Goal: Information Seeking & Learning: Compare options

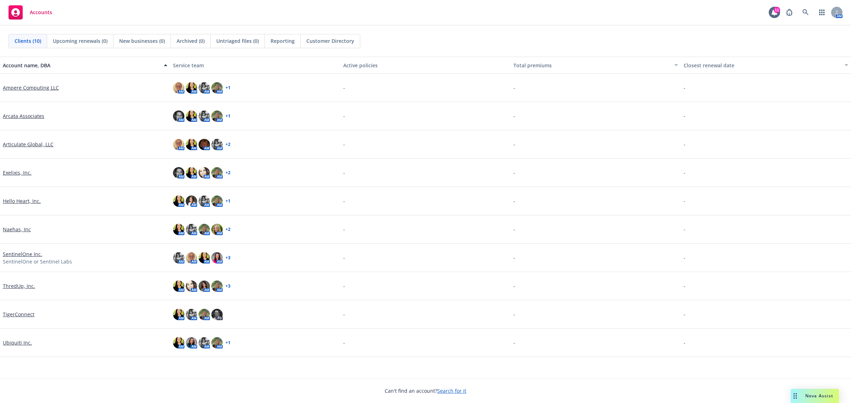
click at [824, 395] on span "Nova Assist" at bounding box center [819, 396] width 28 height 6
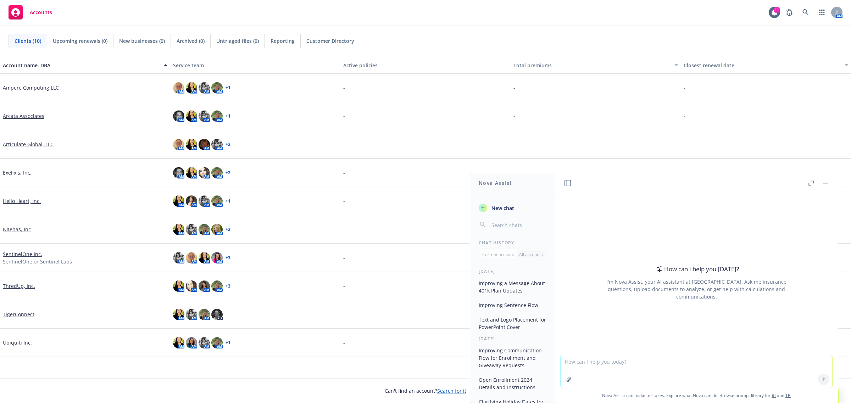
click at [637, 369] on textarea at bounding box center [696, 372] width 272 height 33
click at [663, 367] on textarea "compare the context of this "" at bounding box center [696, 371] width 272 height 33
paste textarea ""EXCLUSIONS AND LIMITATIONS OF BENEFITS Some brands of spectacle frames and/or …"
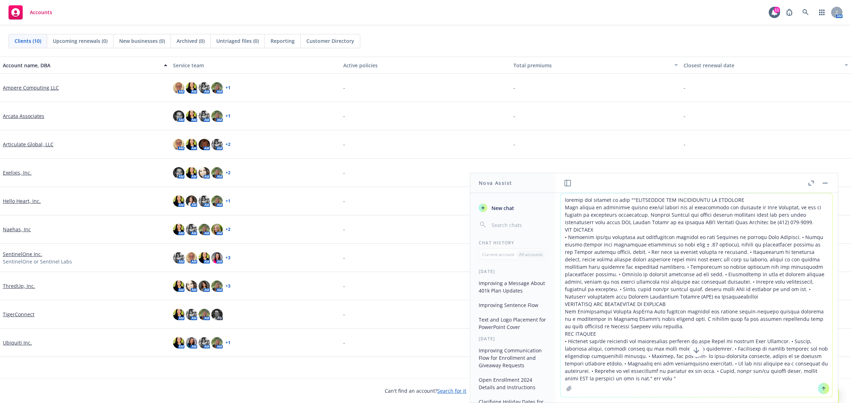
click at [670, 378] on textarea at bounding box center [696, 296] width 272 height 204
paste textarea ""EXCLUSIONS AND LIMITATIONS OF BENEFITS Some brands of spectacle frames may be …"
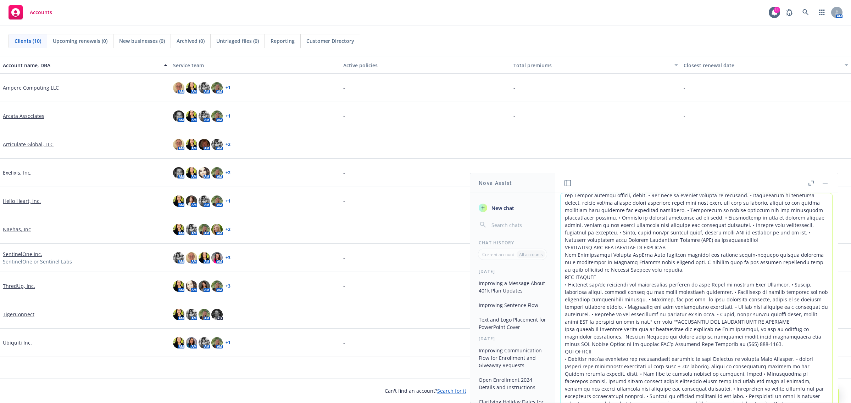
scroll to position [93, 0]
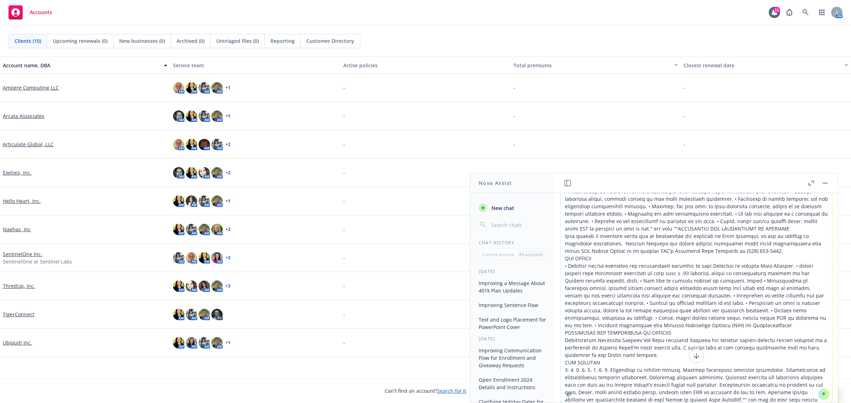
type textarea "compare the context of this ""EXCLUSIONS AND LIMITATIONS OF BENEFITS Some brand…"
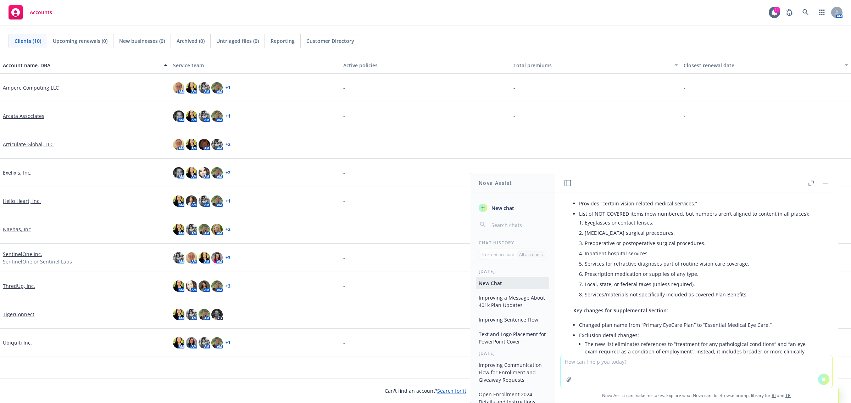
scroll to position [1166, 0]
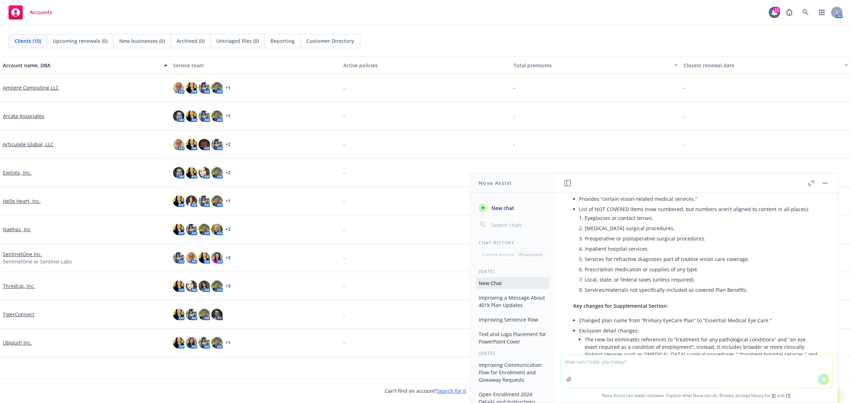
click at [688, 381] on textarea at bounding box center [696, 372] width 272 height 33
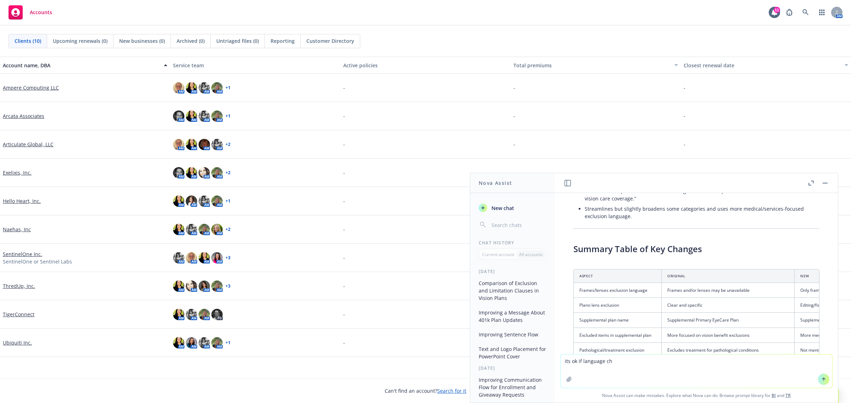
scroll to position [1360, 0]
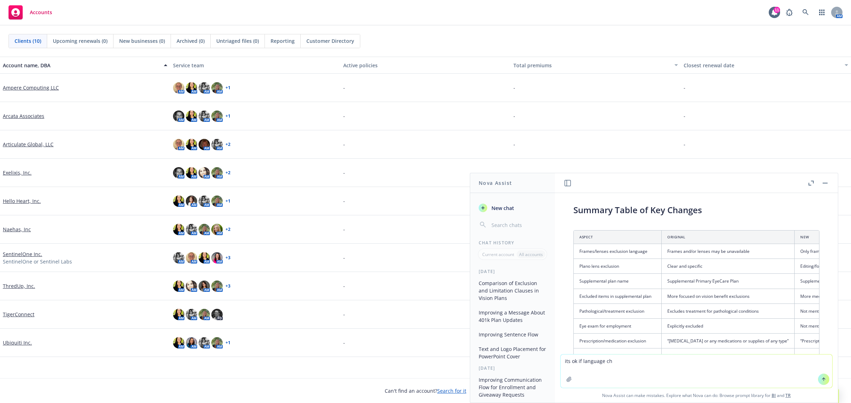
type textarea "its ok if language ch"
click at [810, 183] on icon "button" at bounding box center [810, 183] width 5 height 5
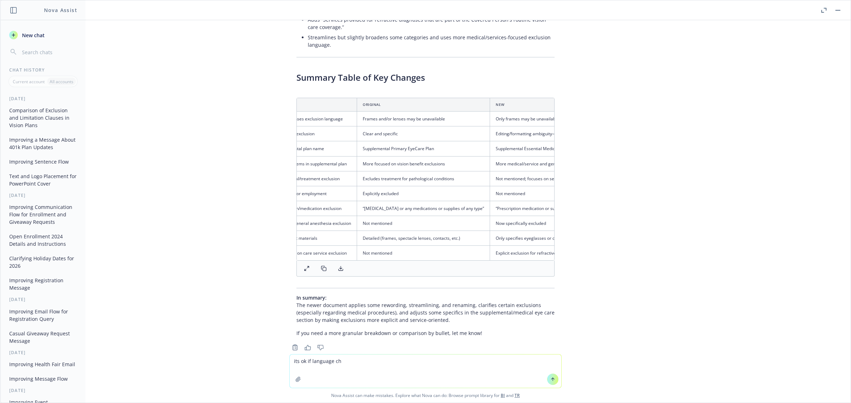
scroll to position [0, 32]
click at [304, 266] on icon at bounding box center [307, 269] width 6 height 6
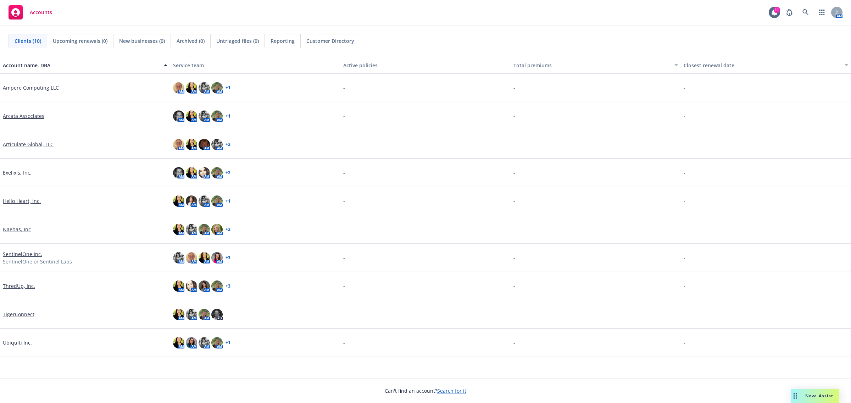
click at [822, 396] on span "Nova Assist" at bounding box center [819, 396] width 28 height 6
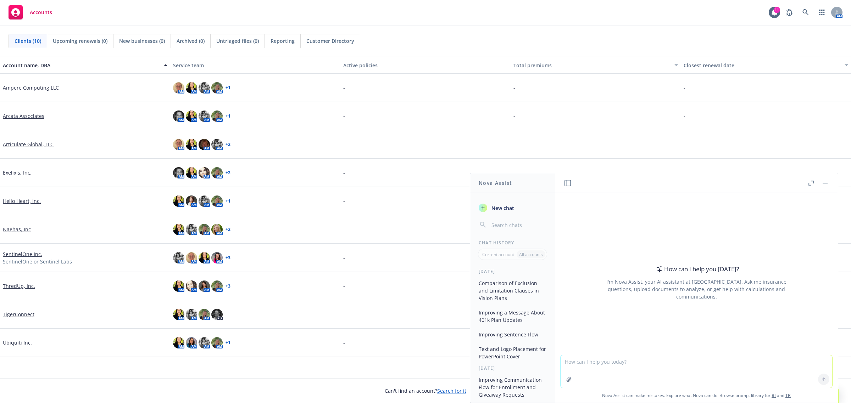
click at [518, 290] on button "Comparison of Exclusion and Limitation Clauses in Vision Plans" at bounding box center [512, 291] width 73 height 27
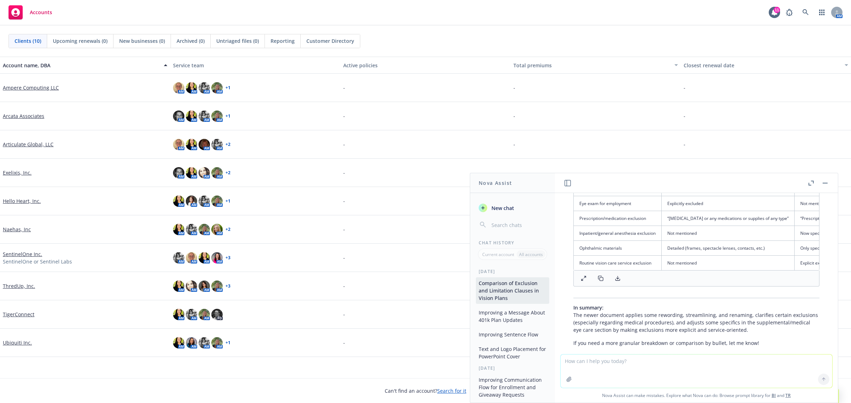
scroll to position [1537, 0]
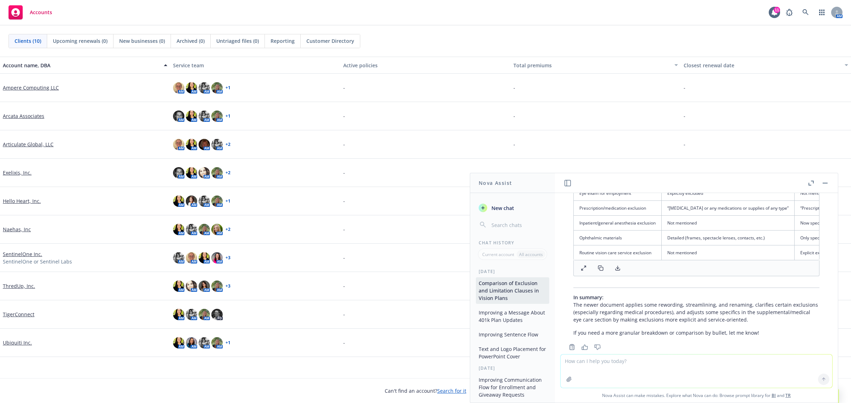
click at [577, 263] on button at bounding box center [583, 268] width 14 height 10
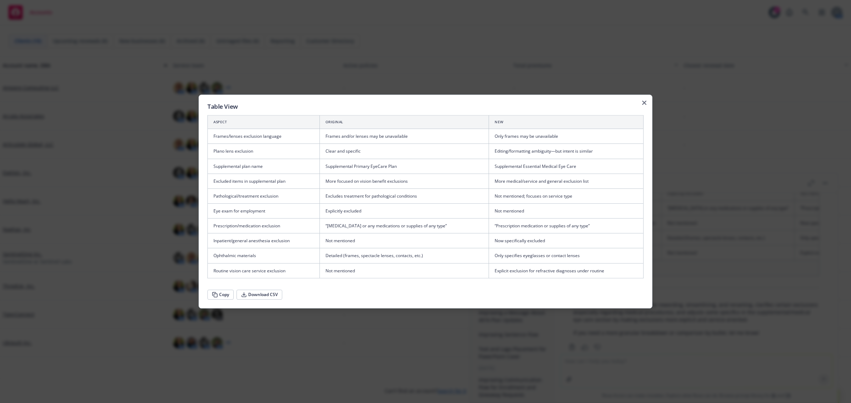
click at [646, 105] on div "Table View Aspect Original New Frames/lenses exclusion language Frames and/or l…" at bounding box center [425, 202] width 454 height 214
click at [645, 104] on icon "button" at bounding box center [644, 103] width 4 height 4
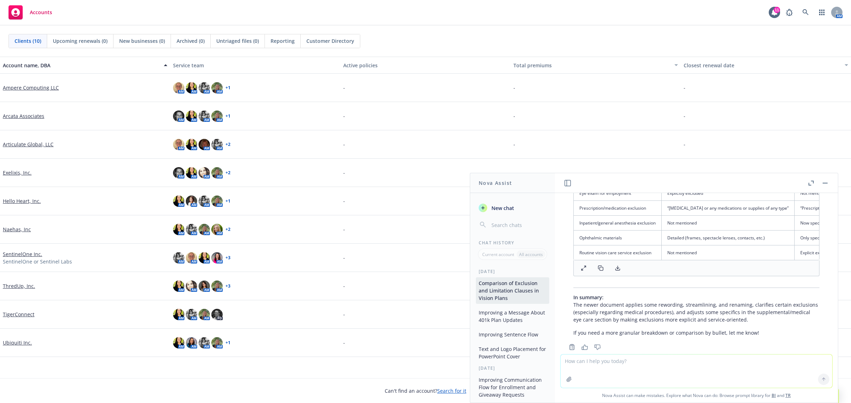
click at [22, 342] on link "Ubiquiti Inc." at bounding box center [17, 342] width 29 height 7
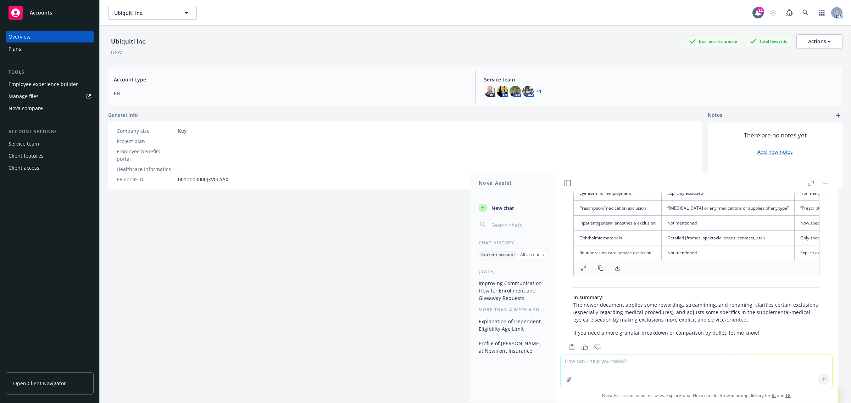
click at [66, 105] on div "Nova compare" at bounding box center [50, 108] width 82 height 11
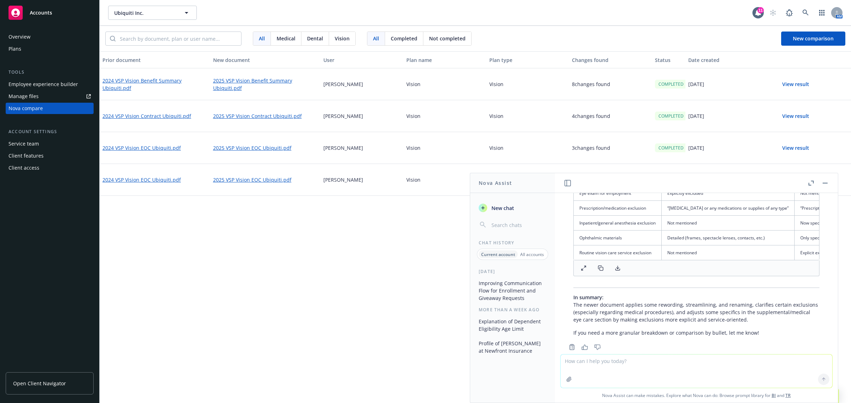
click at [789, 116] on button "View result" at bounding box center [796, 116] width 50 height 14
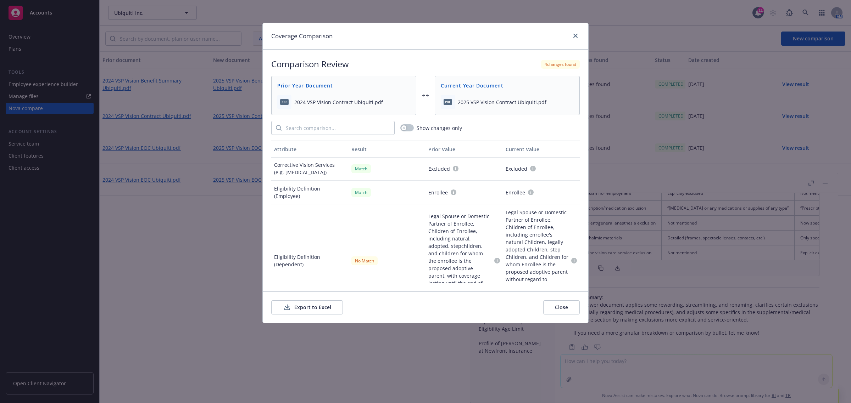
scroll to position [222, 0]
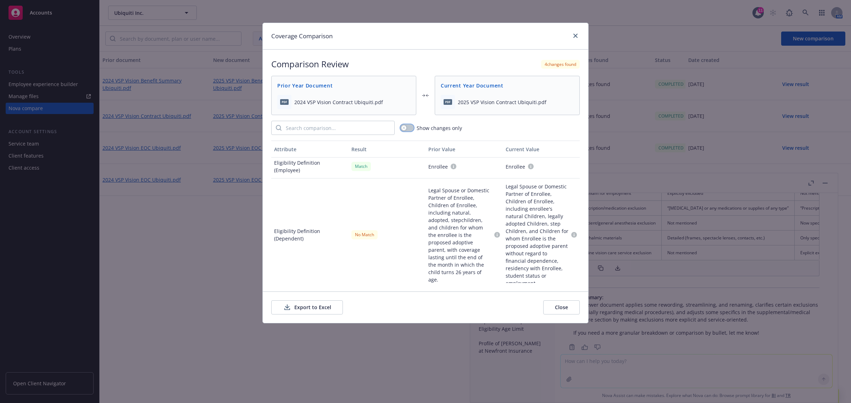
click at [407, 129] on button "button" at bounding box center [406, 127] width 13 height 7
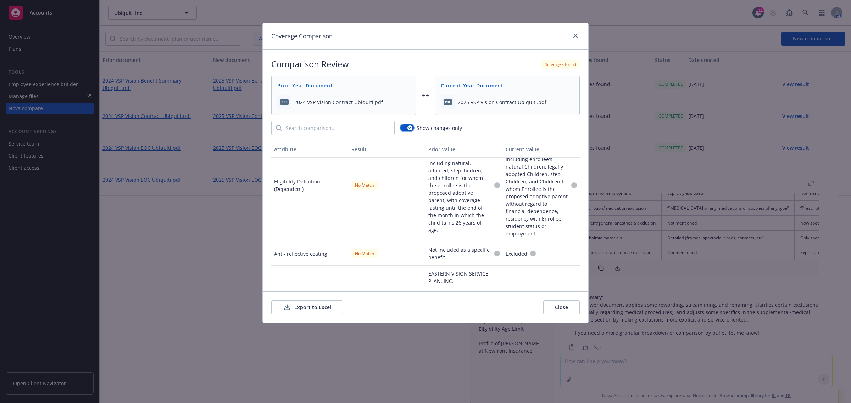
scroll to position [0, 0]
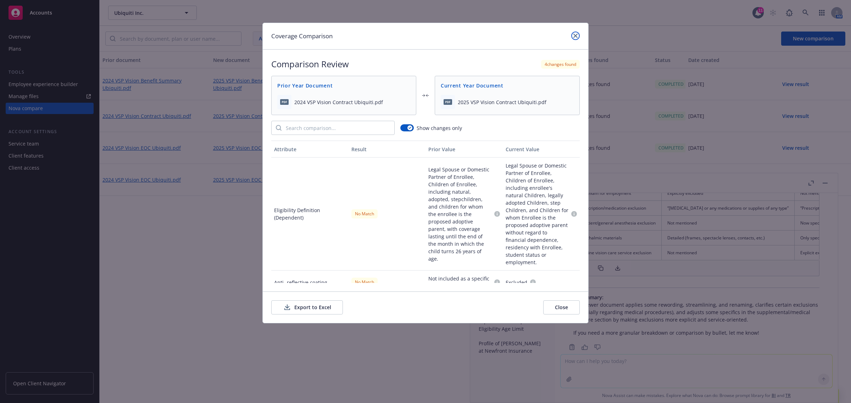
click at [575, 37] on link "close" at bounding box center [575, 36] width 9 height 9
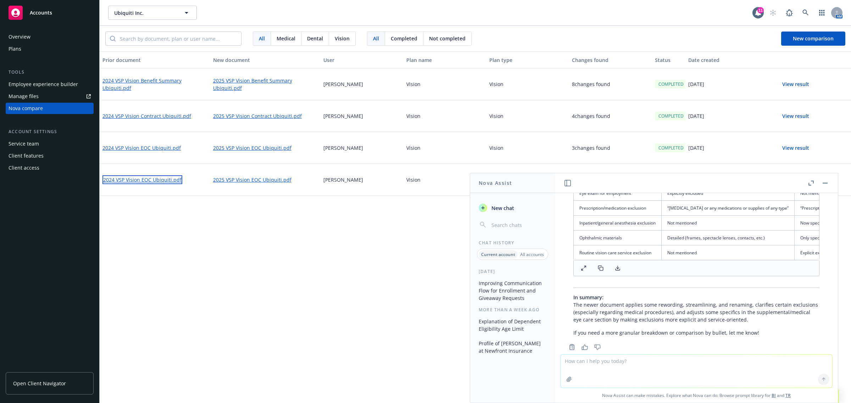
click at [161, 182] on link "2024 VSP Vision EOC Ubiquiti.pdf" at bounding box center [142, 179] width 80 height 9
click at [803, 148] on button "View result" at bounding box center [796, 148] width 50 height 14
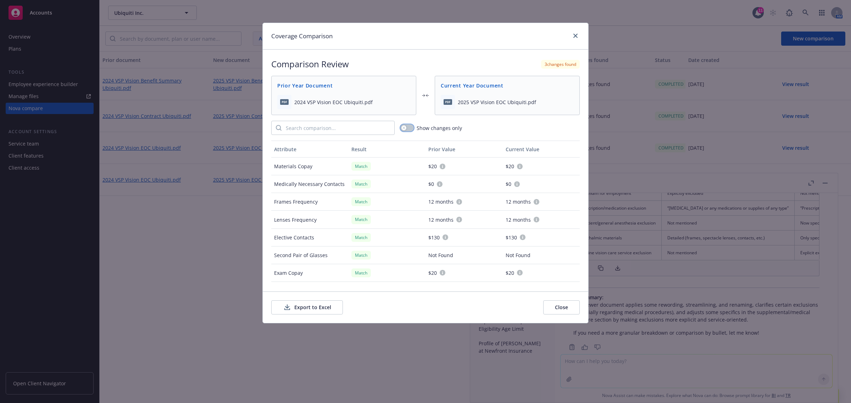
click at [406, 128] on div "button" at bounding box center [403, 127] width 5 height 5
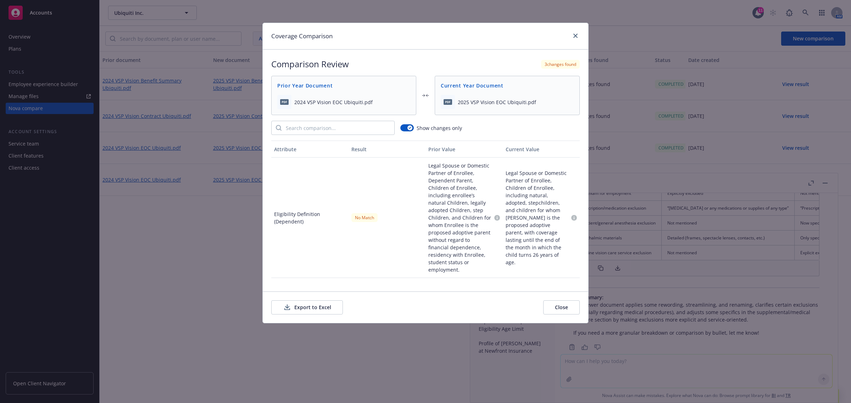
drag, startPoint x: 576, startPoint y: 202, endPoint x: 578, endPoint y: 256, distance: 53.9
click at [578, 256] on div "Attribute Result Prior Value Current Value Eligibility Definition (Dependent) N…" at bounding box center [425, 212] width 308 height 142
drag, startPoint x: 577, startPoint y: 185, endPoint x: 575, endPoint y: 229, distance: 44.0
click at [576, 241] on div "Attribute Result Prior Value Current Value Eligibility Definition (Dependent) N…" at bounding box center [425, 212] width 308 height 142
drag, startPoint x: 575, startPoint y: 223, endPoint x: 573, endPoint y: 257, distance: 34.1
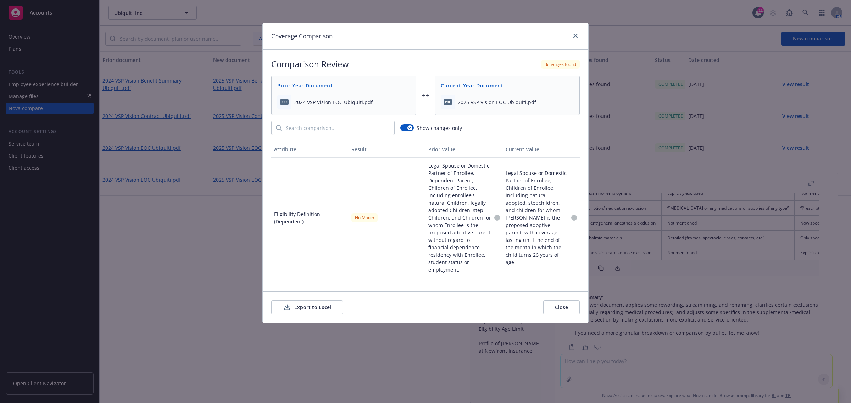
click at [573, 257] on div "Attribute Result Prior Value Current Value Eligibility Definition (Dependent) N…" at bounding box center [425, 212] width 308 height 142
drag, startPoint x: 572, startPoint y: 223, endPoint x: 573, endPoint y: 229, distance: 6.1
click at [573, 229] on div "Attribute Result Prior Value Current Value Eligibility Definition (Dependent) N…" at bounding box center [425, 212] width 308 height 142
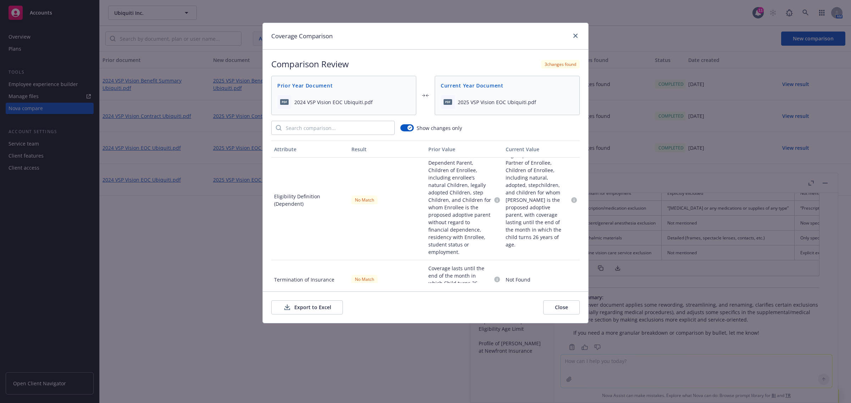
click at [642, 289] on div "Coverage Comparison Comparison Review 3 changes found Prior Year Document 2024 …" at bounding box center [425, 201] width 851 height 403
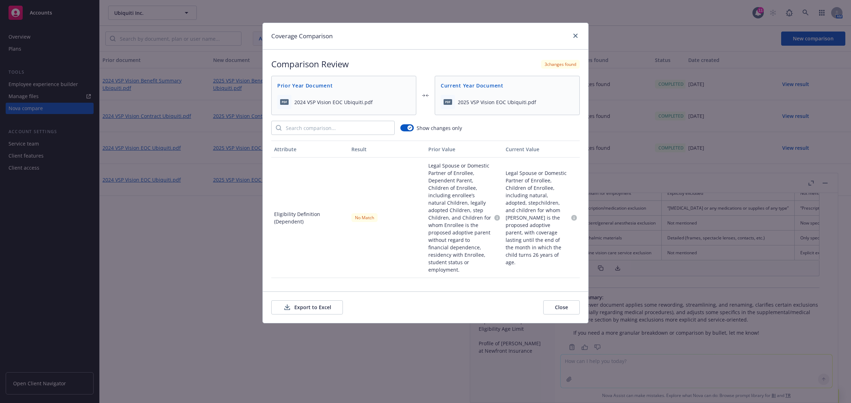
drag, startPoint x: 576, startPoint y: 197, endPoint x: 573, endPoint y: 229, distance: 32.4
click at [573, 229] on div "Attribute Result Prior Value Current Value Eligibility Definition (Dependent) N…" at bounding box center [425, 212] width 308 height 142
click at [576, 279] on div "Attribute Result Prior Value Current Value Eligibility Definition (Dependent) N…" at bounding box center [425, 212] width 308 height 142
click at [575, 33] on link "close" at bounding box center [575, 36] width 9 height 9
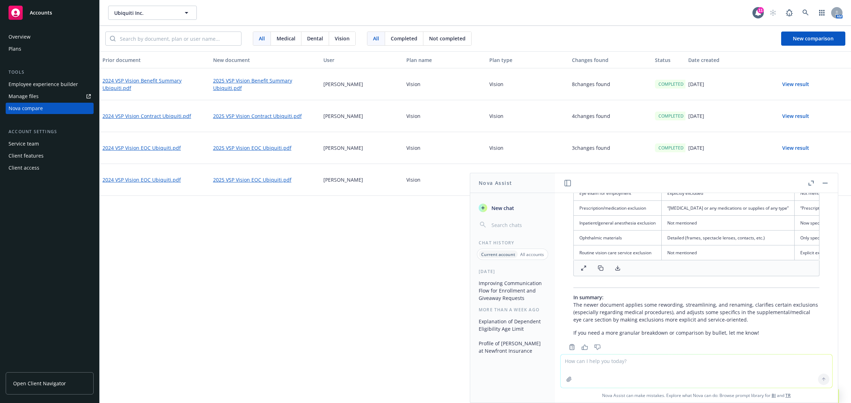
click at [823, 183] on icon "button" at bounding box center [824, 183] width 5 height 1
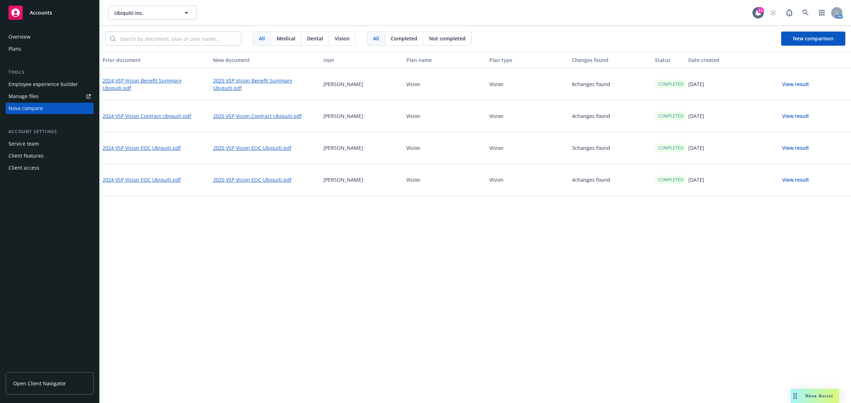
click at [796, 152] on button "View result" at bounding box center [796, 148] width 50 height 14
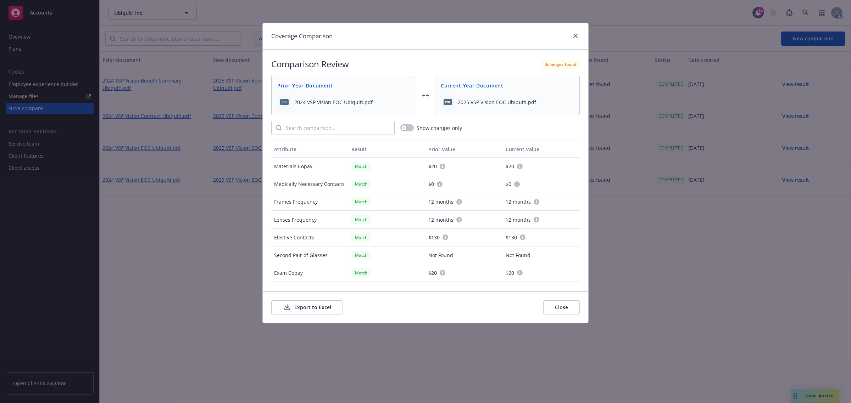
drag, startPoint x: 308, startPoint y: 305, endPoint x: 315, endPoint y: 305, distance: 7.8
click at [308, 305] on button "Export to Excel" at bounding box center [307, 308] width 72 height 14
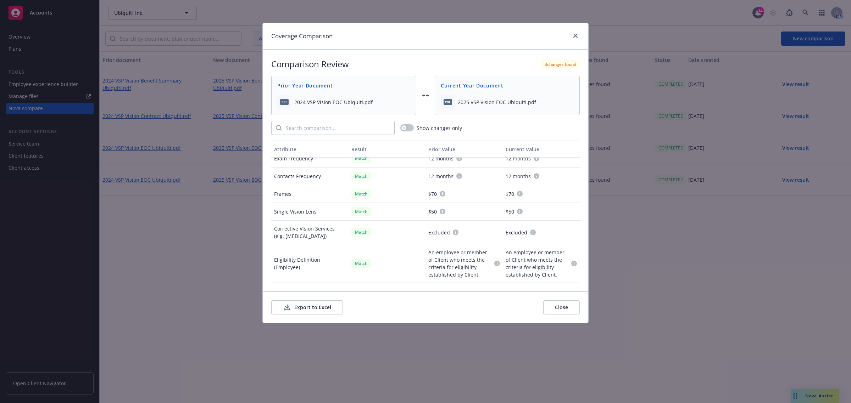
scroll to position [133, 0]
click at [408, 128] on button "button" at bounding box center [406, 127] width 13 height 7
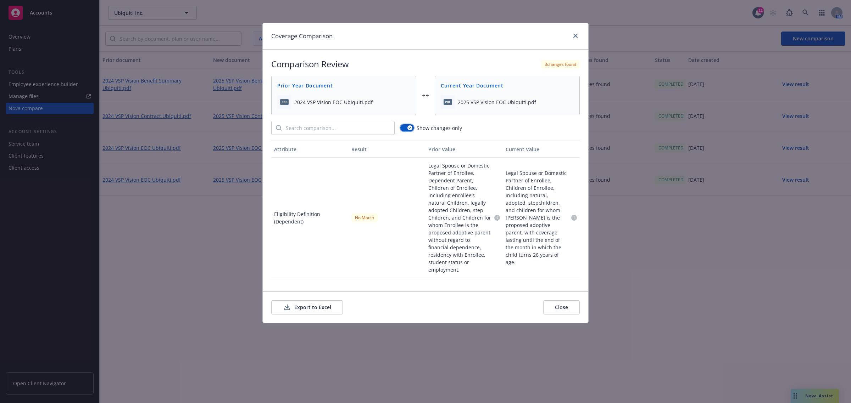
scroll to position [0, 0]
click at [572, 34] on link "close" at bounding box center [575, 36] width 9 height 9
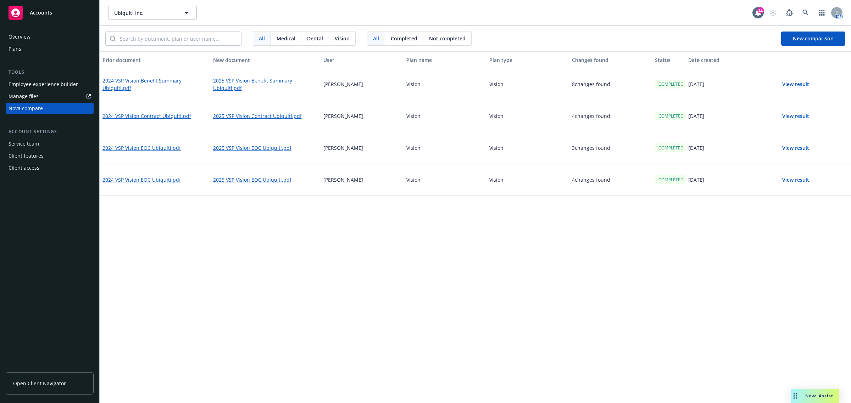
click at [788, 116] on button "View result" at bounding box center [796, 116] width 50 height 14
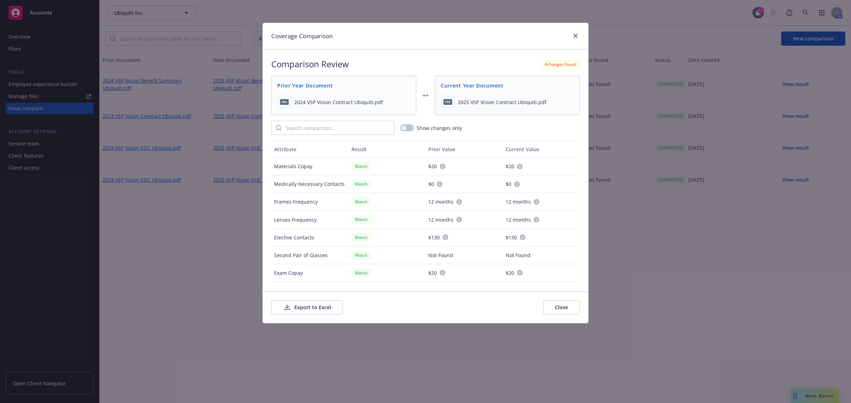
click at [314, 300] on div "Export to Excel Close" at bounding box center [425, 308] width 325 height 32
click at [314, 307] on button "Export to Excel" at bounding box center [307, 308] width 72 height 14
click at [573, 33] on link "close" at bounding box center [575, 36] width 9 height 9
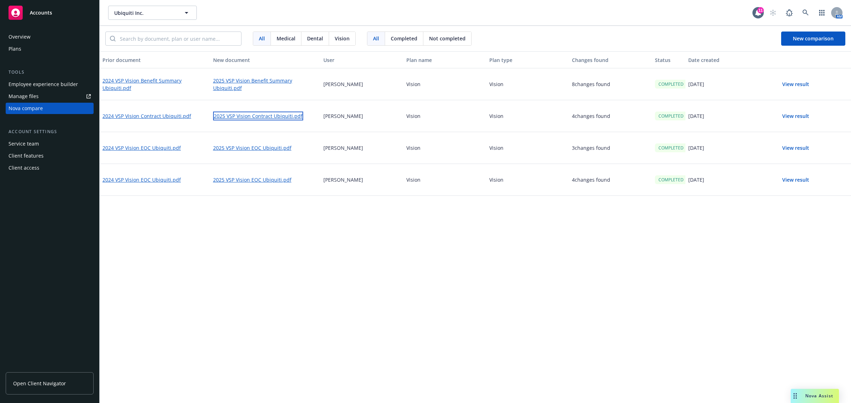
click at [236, 114] on link "2025 VSP Vision Contract Ubiquiti.pdf" at bounding box center [258, 116] width 90 height 9
click at [823, 393] on div "Nova Assist" at bounding box center [814, 396] width 48 height 14
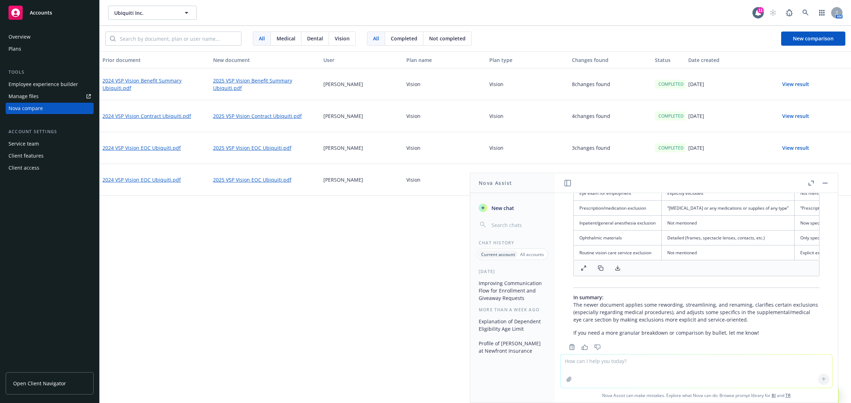
click at [623, 370] on textarea at bounding box center [696, 371] width 272 height 33
paste textarea "We’ve also added a few new questions, please help answer those questions. If an…"
type textarea "make this flow better "We’ve also added a few new questions, please help answer…"
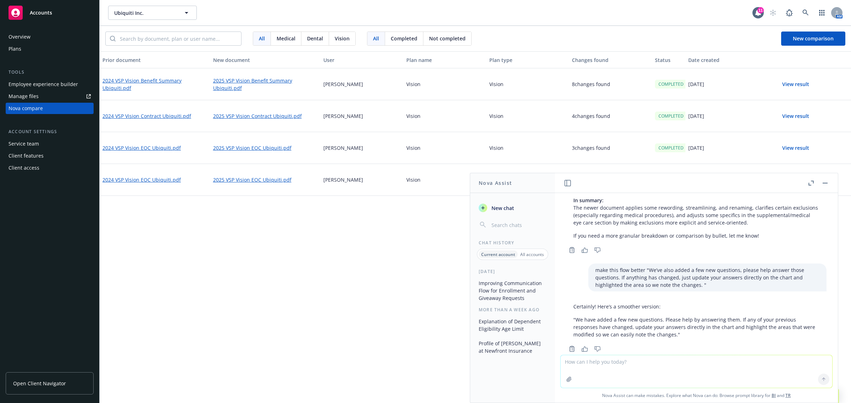
scroll to position [1635, 0]
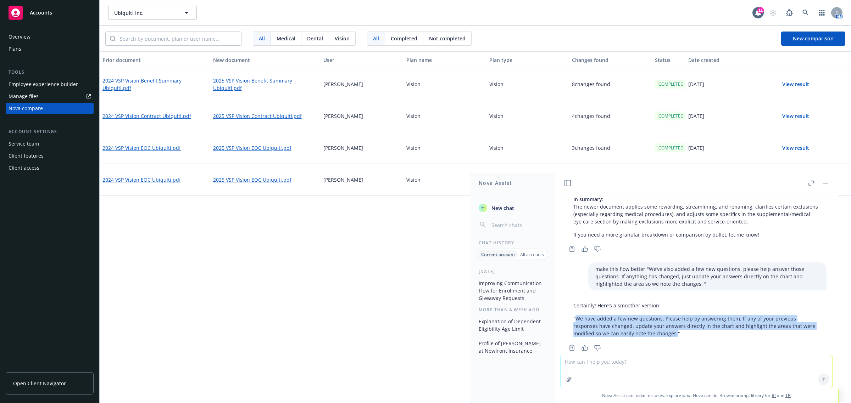
drag, startPoint x: 579, startPoint y: 302, endPoint x: 675, endPoint y: 323, distance: 97.8
click at [675, 323] on div "Certainly! Here’s a smoother version: "We have added a few new questions. Pleas…" at bounding box center [696, 319] width 260 height 41
copy p "We have added a few new questions. Please help by answering them. If any of you…"
click at [162, 12] on span "Ubiquiti Inc." at bounding box center [144, 12] width 61 height 7
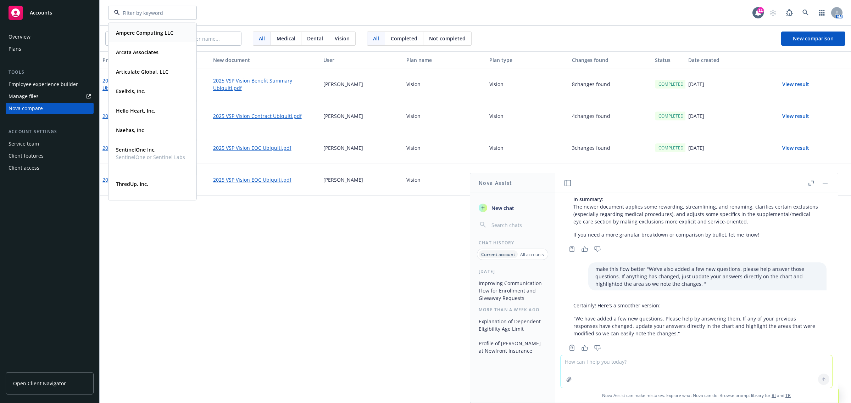
click at [130, 38] on div "Ampere Computing LLC" at bounding box center [144, 33] width 62 height 10
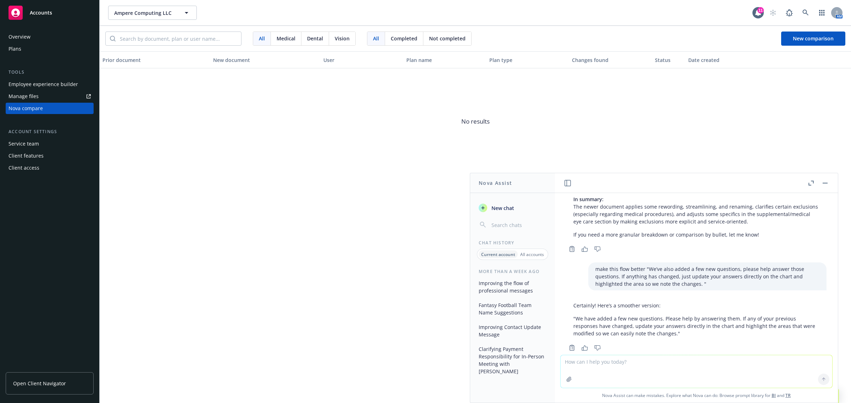
click at [56, 375] on link "Open Client Navigator" at bounding box center [50, 384] width 88 height 22
click at [602, 368] on textarea at bounding box center [696, 372] width 272 height 33
paste textarea "NY Life "AD&D - Annual Compensation means an Employee's annual earnings for nor…"
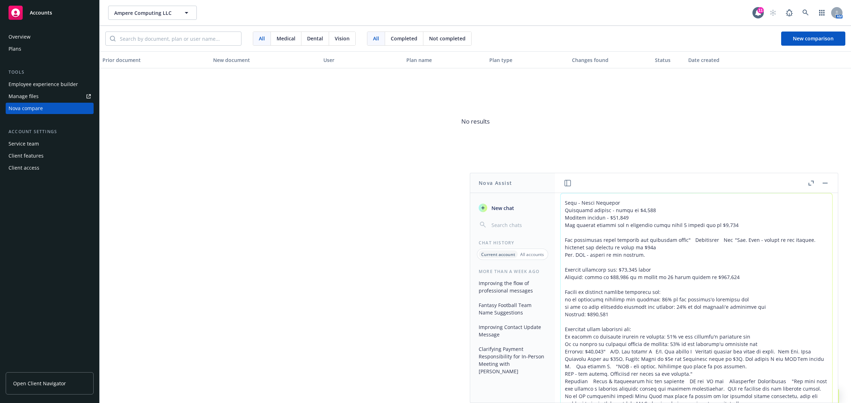
drag, startPoint x: 705, startPoint y: 384, endPoint x: 533, endPoint y: 137, distance: 300.3
click at [533, 137] on body "Accounts Overview Plans Tools Employee experience builder Manage files Nova com…" at bounding box center [425, 201] width 851 height 403
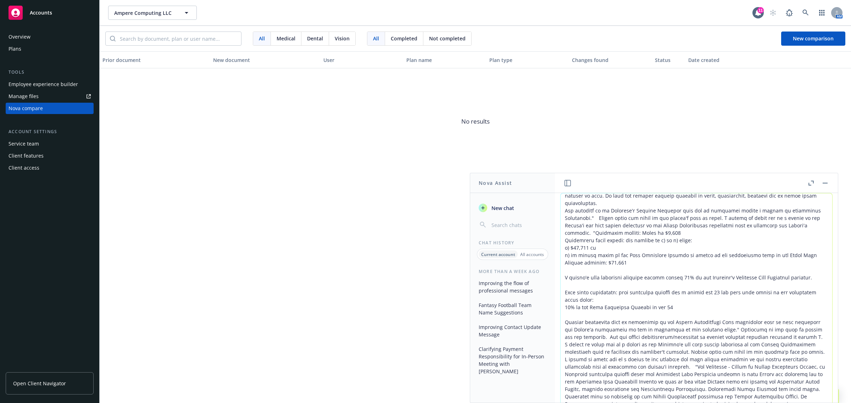
drag, startPoint x: 615, startPoint y: 325, endPoint x: 553, endPoint y: 115, distance: 219.2
click at [553, 115] on body "Accounts Overview Plans Tools Employee experience builder Manage files Nova com…" at bounding box center [425, 201] width 851 height 403
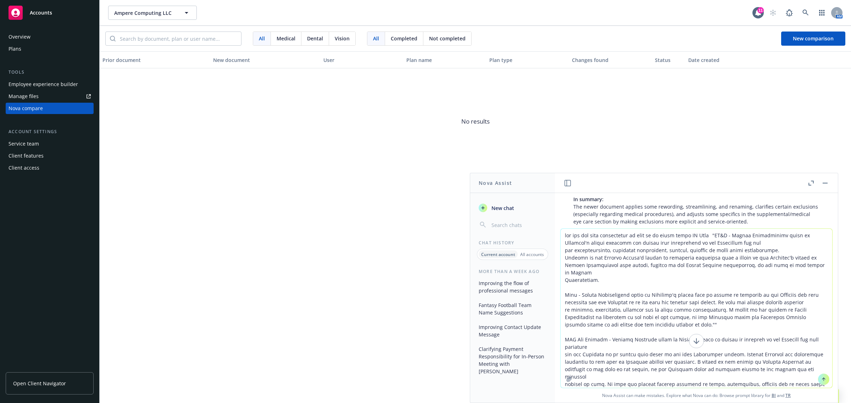
drag, startPoint x: 621, startPoint y: 382, endPoint x: 548, endPoint y: 169, distance: 224.7
click at [548, 169] on body "Accounts Overview Plans Tools Employee experience builder Manage files Nova com…" at bounding box center [425, 201] width 851 height 403
type textarea "not include amounts received as bonus, commissions, overtime pay or other extra"
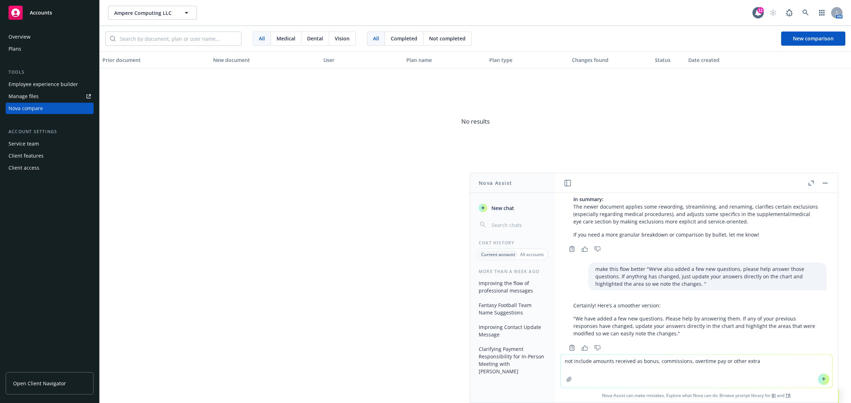
drag, startPoint x: 761, startPoint y: 362, endPoint x: 493, endPoint y: 331, distance: 270.4
click at [554, 331] on div "Nova Assist New chat Chat History Current account All accounts More than a week…" at bounding box center [696, 288] width 284 height 230
paste textarea "NY Life "AD&D - Annual Compensation means an Employee's annual earnings for nor…"
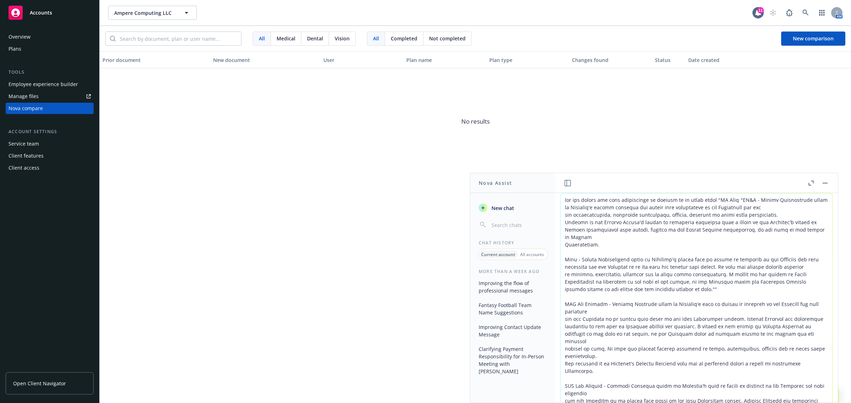
scroll to position [93, 0]
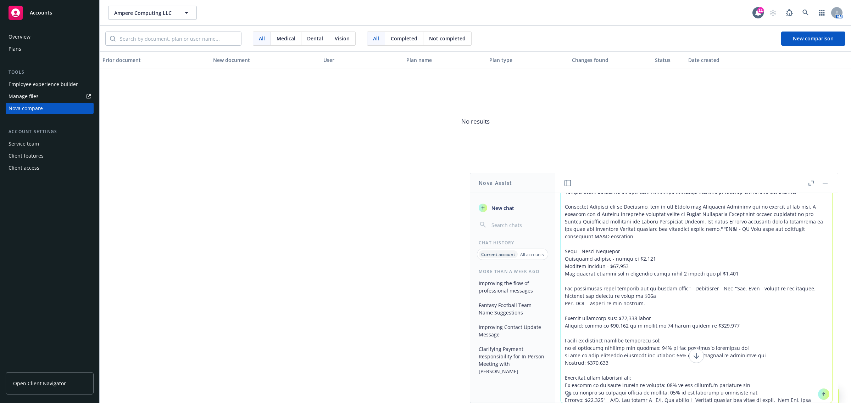
type textarea "can you please put this information in columns on an excel sheet "NY Life "AD&D…"
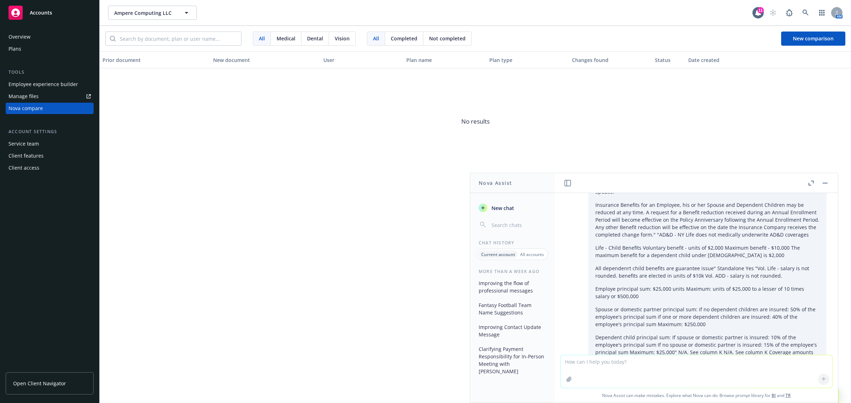
scroll to position [2444, 0]
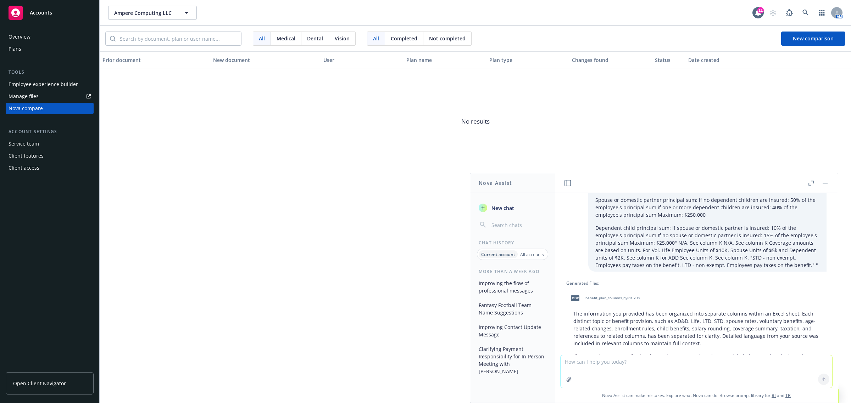
click at [594, 296] on span "benefit_plan_columns_nylife.xlsx" at bounding box center [612, 298] width 55 height 5
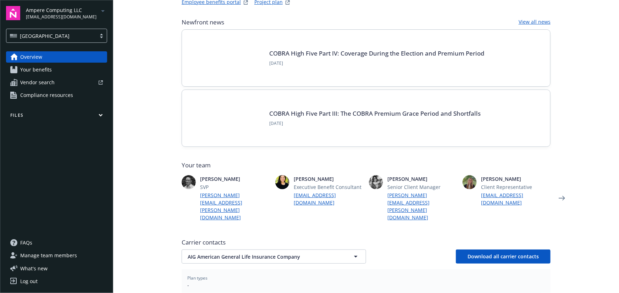
scroll to position [158, 0]
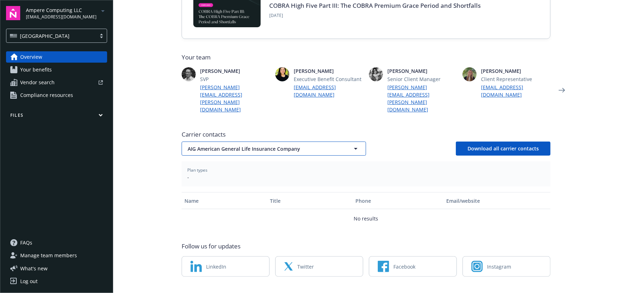
click at [275, 145] on span "AIG American General Life Insurance Company" at bounding box center [261, 148] width 147 height 7
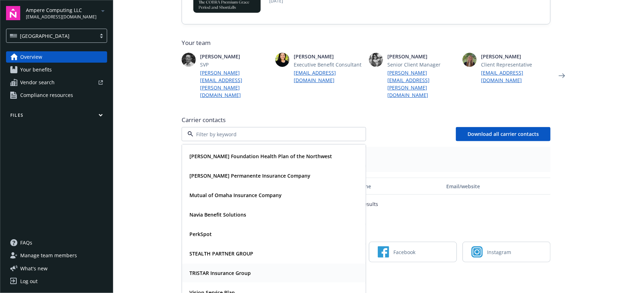
scroll to position [187, 0]
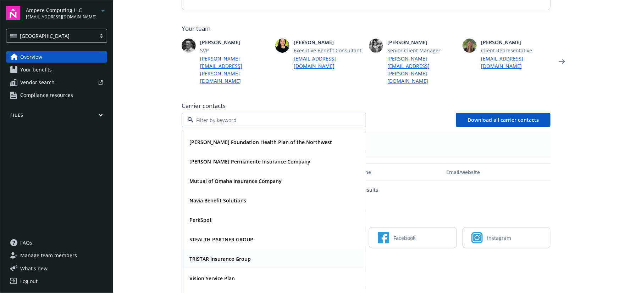
click at [234, 256] on strong "TRISTAR Insurance Group" at bounding box center [219, 259] width 61 height 7
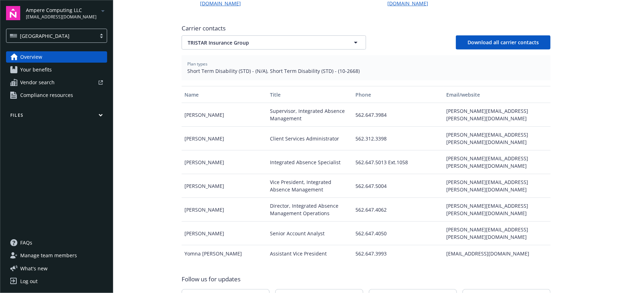
scroll to position [284, 0]
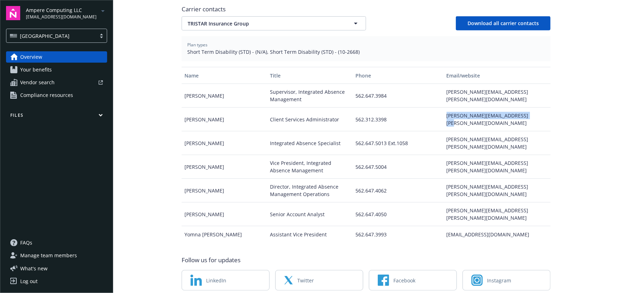
drag, startPoint x: 450, startPoint y: 101, endPoint x: 530, endPoint y: 105, distance: 79.5
click at [530, 108] on div "[PERSON_NAME][EMAIL_ADDRESS][PERSON_NAME][DOMAIN_NAME]" at bounding box center [496, 120] width 107 height 24
drag, startPoint x: 333, startPoint y: 38, endPoint x: 350, endPoint y: 41, distance: 17.2
click at [350, 48] on span "Short Term Disability (STD) - (N/A), Short Term Disability (STD) - (10-2668)" at bounding box center [365, 51] width 357 height 7
copy span "10-2668"
